Goal: Task Accomplishment & Management: Manage account settings

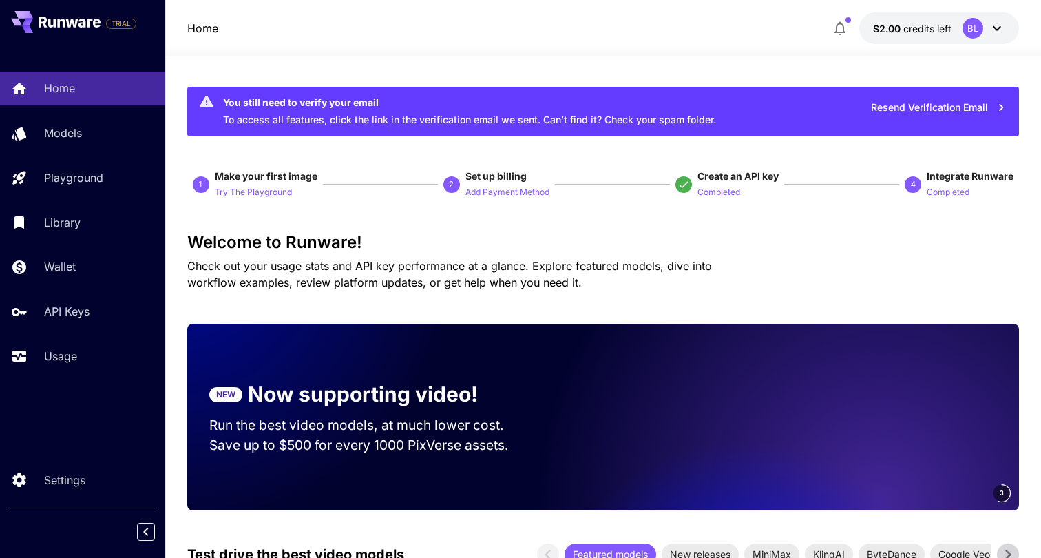
drag, startPoint x: 0, startPoint y: 0, endPoint x: 997, endPoint y: 24, distance: 997.7
click at [997, 24] on icon at bounding box center [996, 28] width 17 height 17
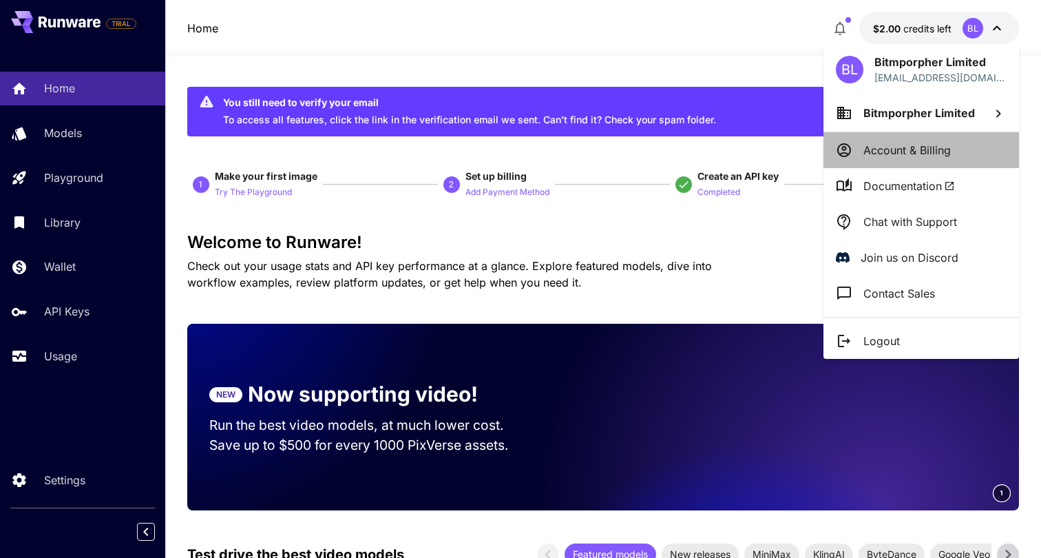
click at [926, 147] on p "Account & Billing" at bounding box center [906, 150] width 87 height 17
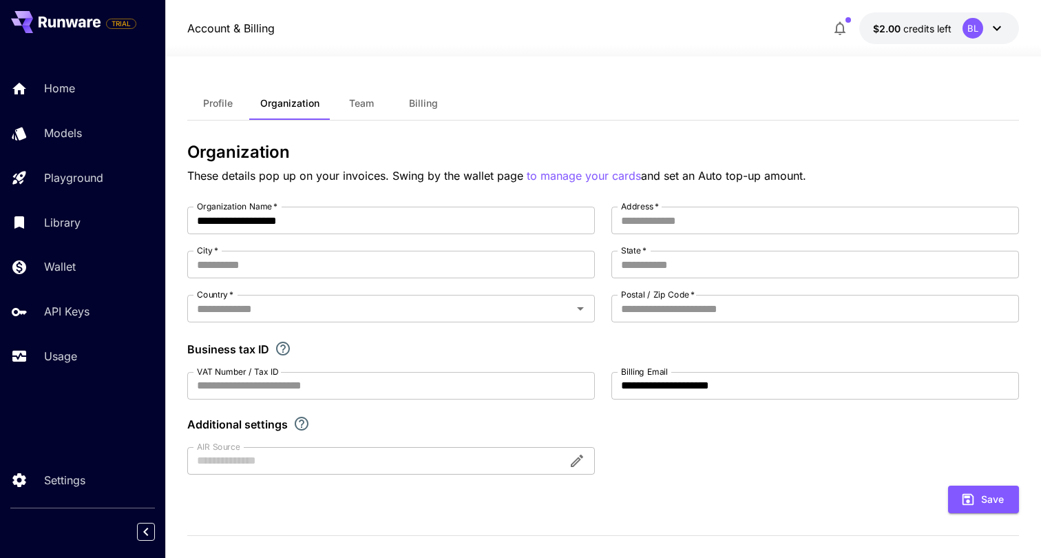
click at [364, 107] on span "Team" at bounding box center [361, 103] width 25 height 12
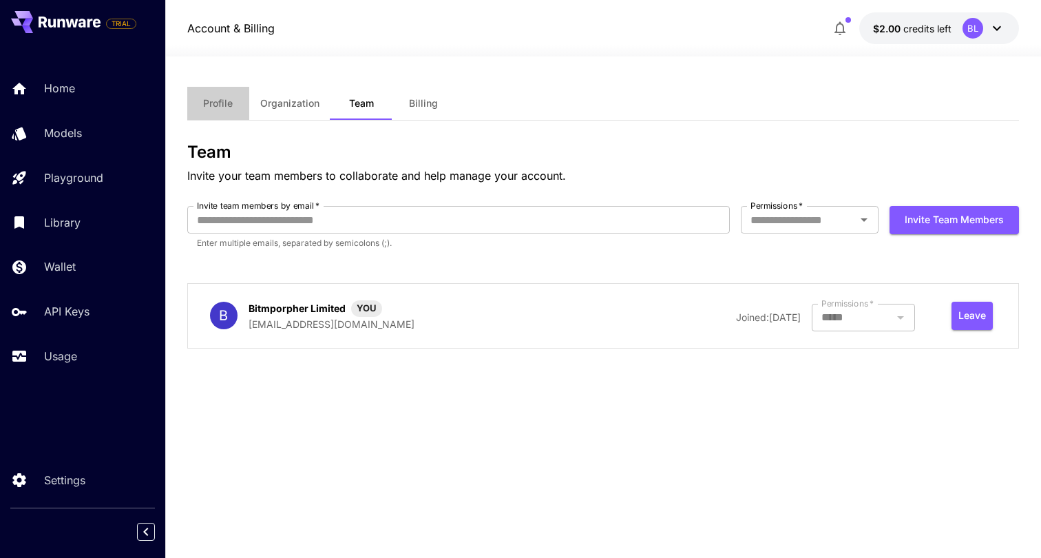
click at [211, 99] on span "Profile" at bounding box center [218, 103] width 30 height 12
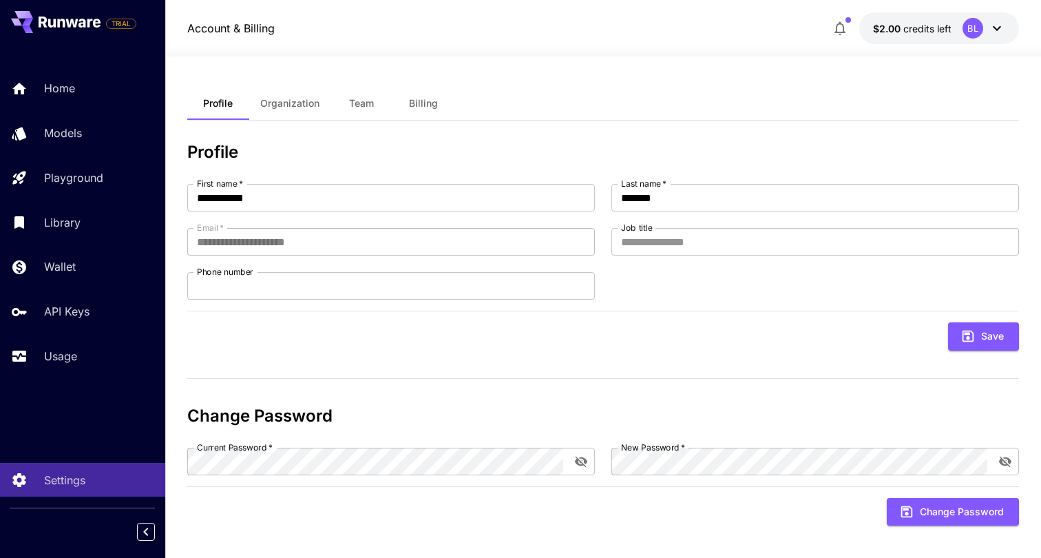
click at [419, 103] on span "Billing" at bounding box center [423, 103] width 29 height 12
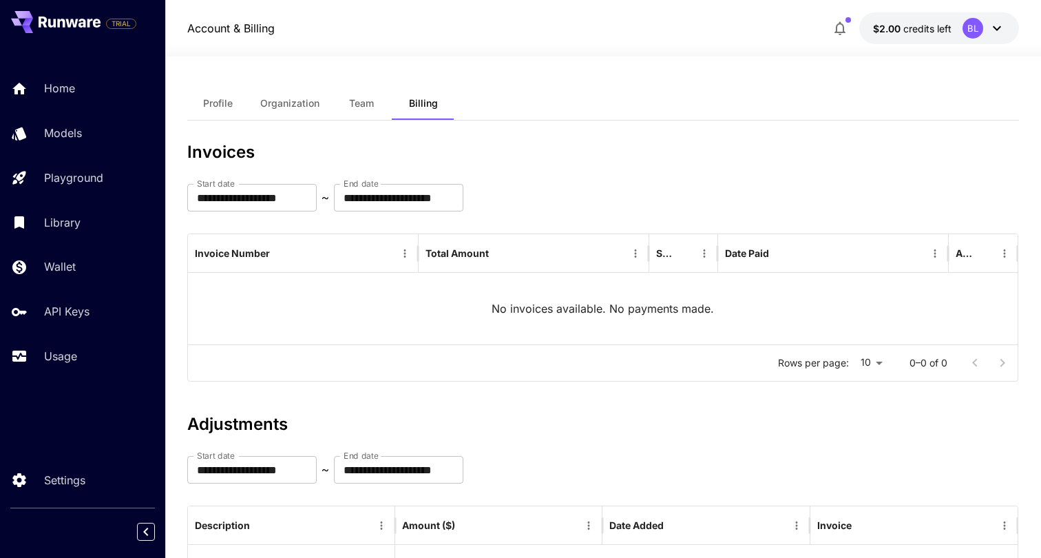
click at [999, 23] on icon at bounding box center [996, 28] width 17 height 17
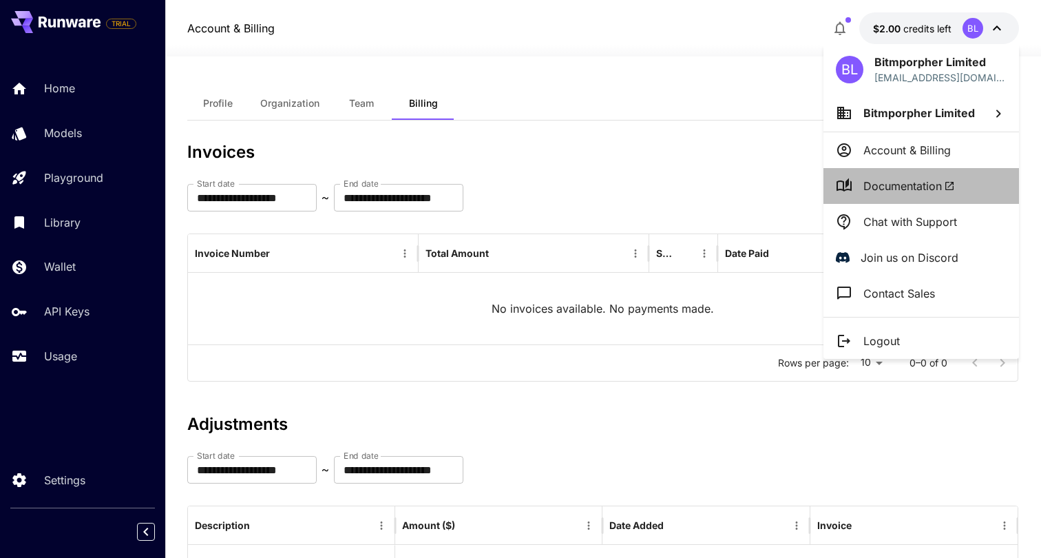
click at [890, 199] on li "Documentation" at bounding box center [920, 186] width 195 height 36
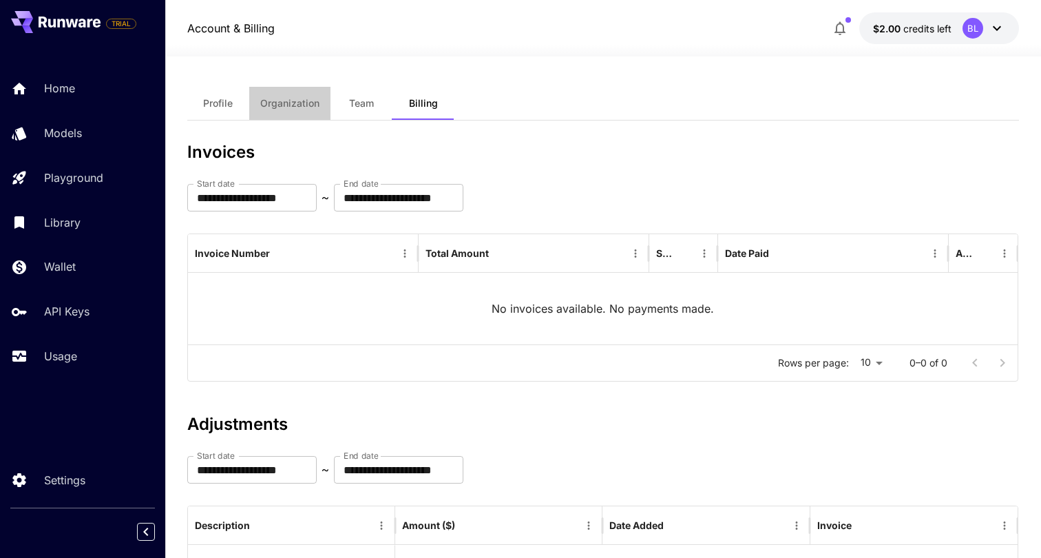
click at [290, 108] on span "Organization" at bounding box center [289, 103] width 59 height 12
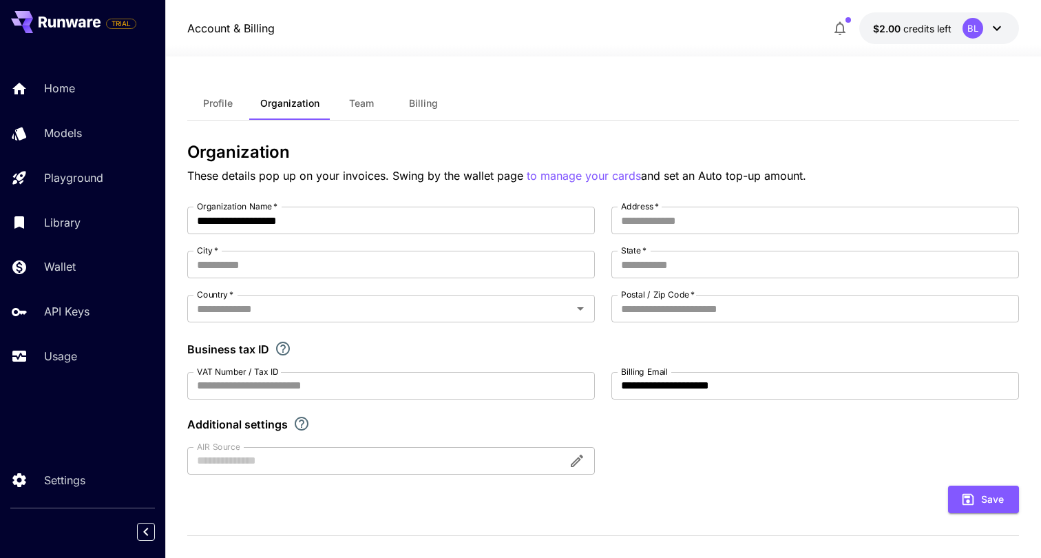
click at [361, 103] on span "Team" at bounding box center [361, 103] width 25 height 12
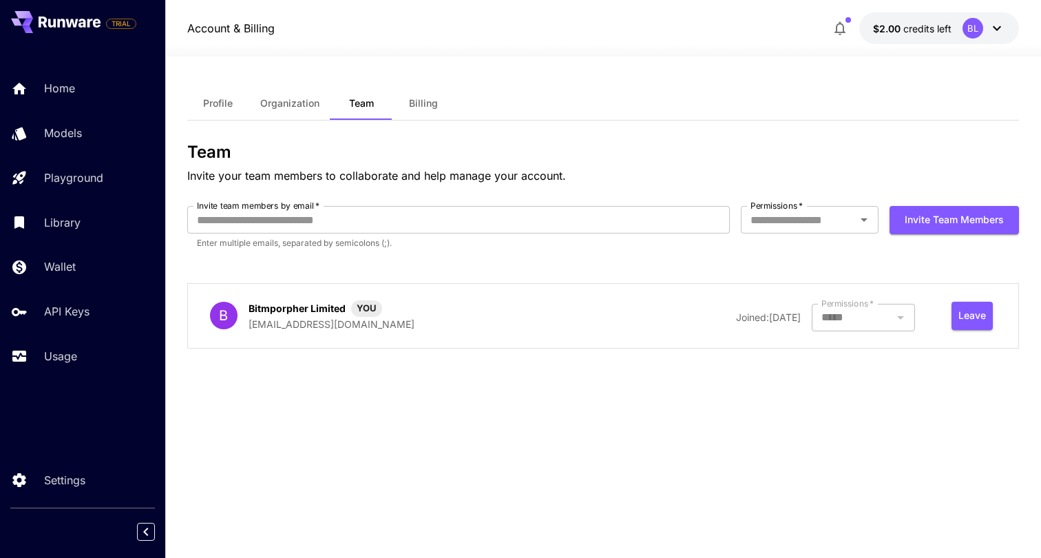
click at [218, 103] on span "Profile" at bounding box center [218, 103] width 30 height 12
